Goal: Information Seeking & Learning: Understand process/instructions

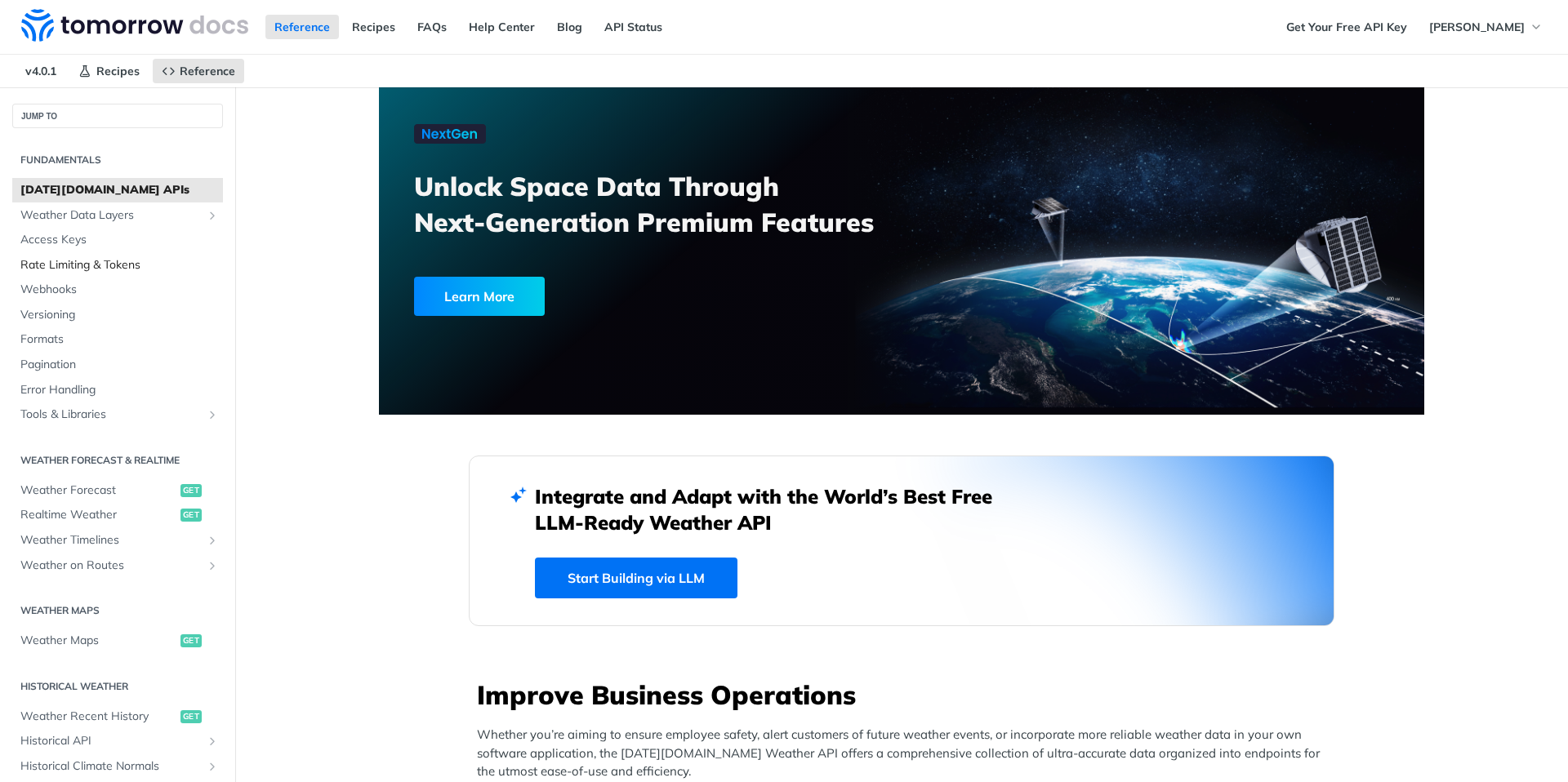
click at [52, 264] on span "Rate Limiting & Tokens" at bounding box center [120, 265] width 199 height 17
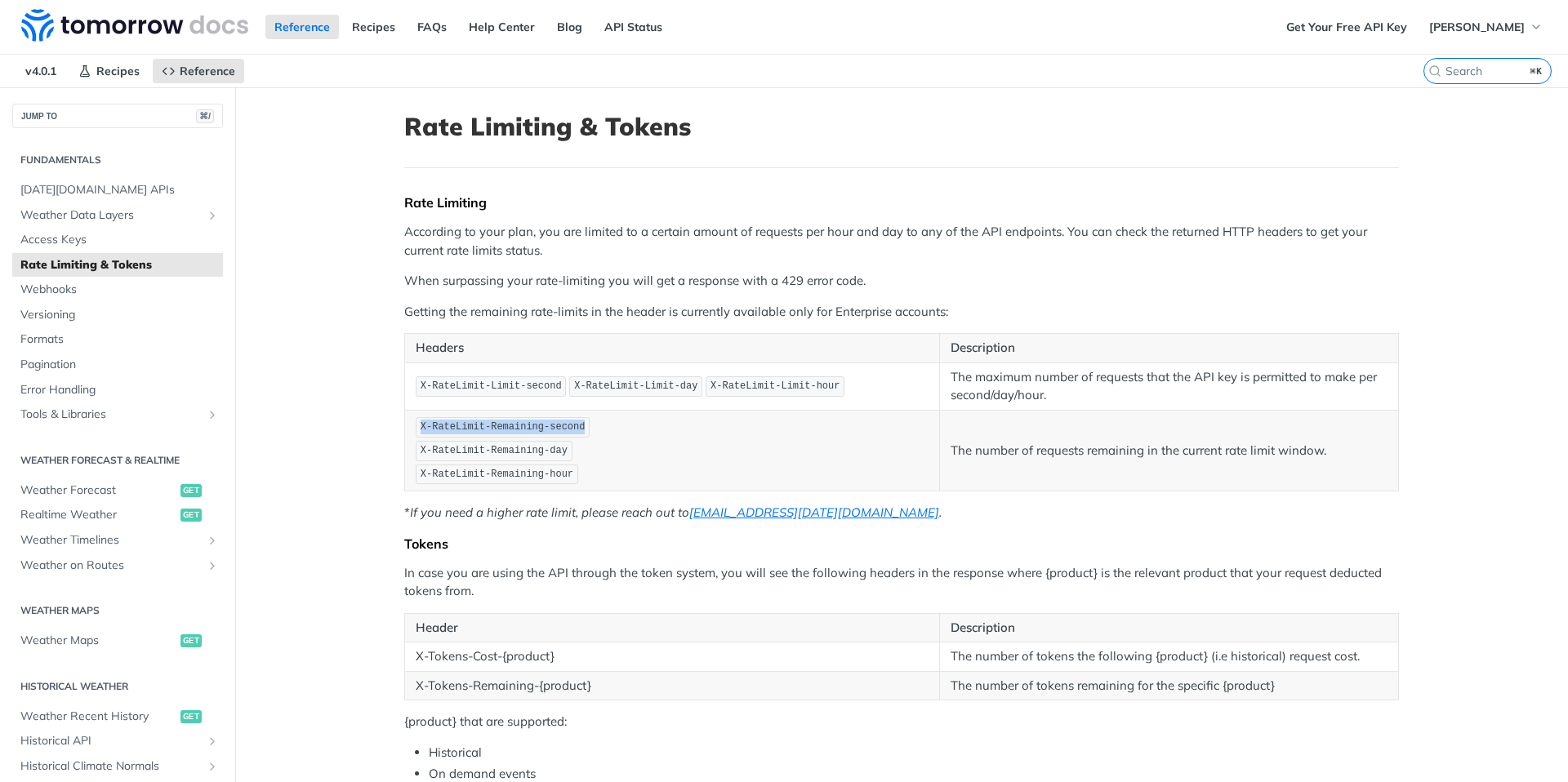
drag, startPoint x: 596, startPoint y: 430, endPoint x: 403, endPoint y: 431, distance: 193.0
click at [405, 431] on td "X-RateLimit-Remaining-second X-RateLimit-Remaining-day X-RateLimit-Remaining-ho…" at bounding box center [672, 450] width 535 height 81
copy span "X-RateLimit-Remaining-second"
